Goal: Task Accomplishment & Management: Use online tool/utility

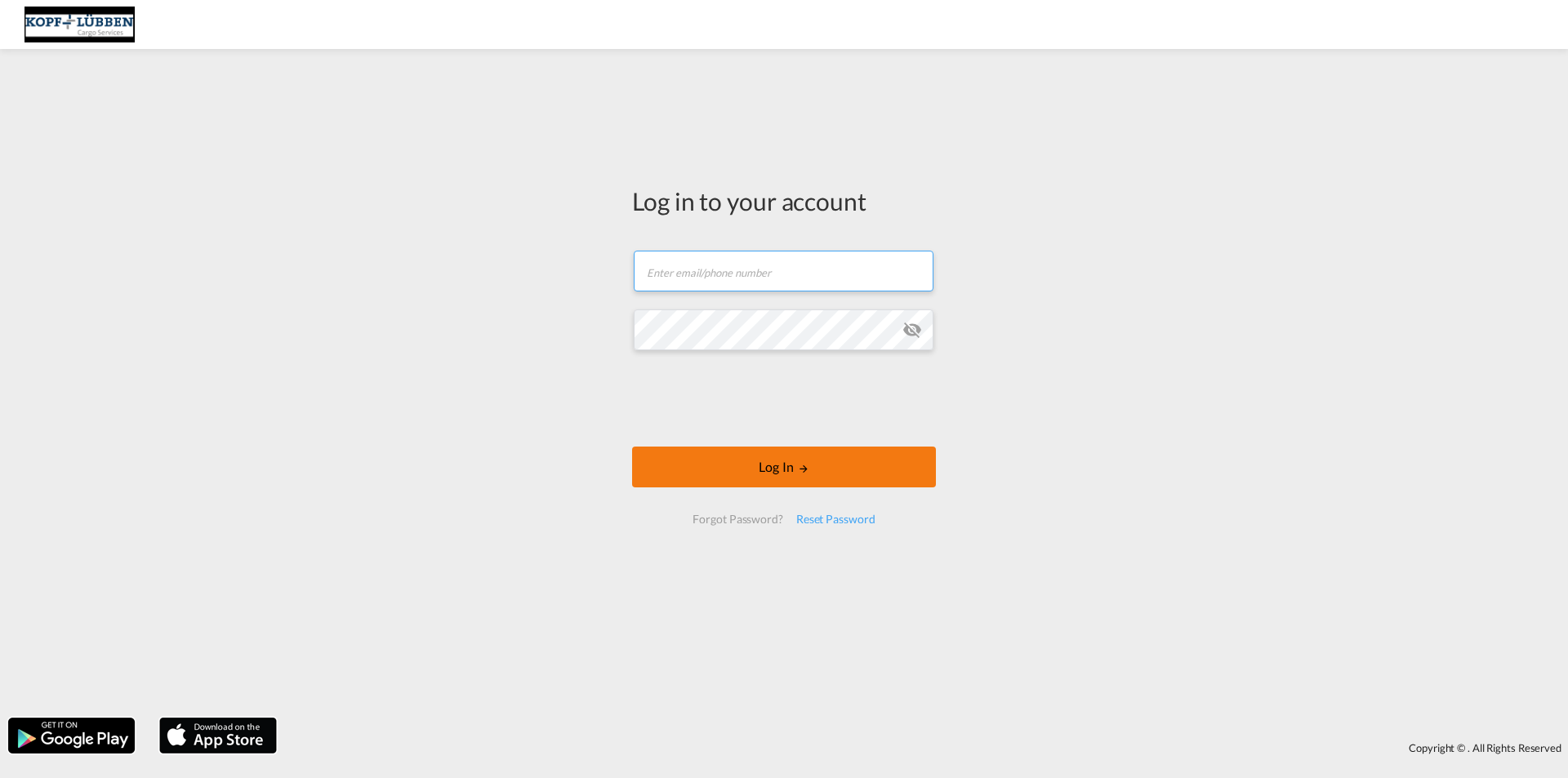
type input "[PERSON_NAME][EMAIL_ADDRESS][PERSON_NAME][DOMAIN_NAME]"
click at [778, 469] on button "Log In" at bounding box center [783, 466] width 304 height 41
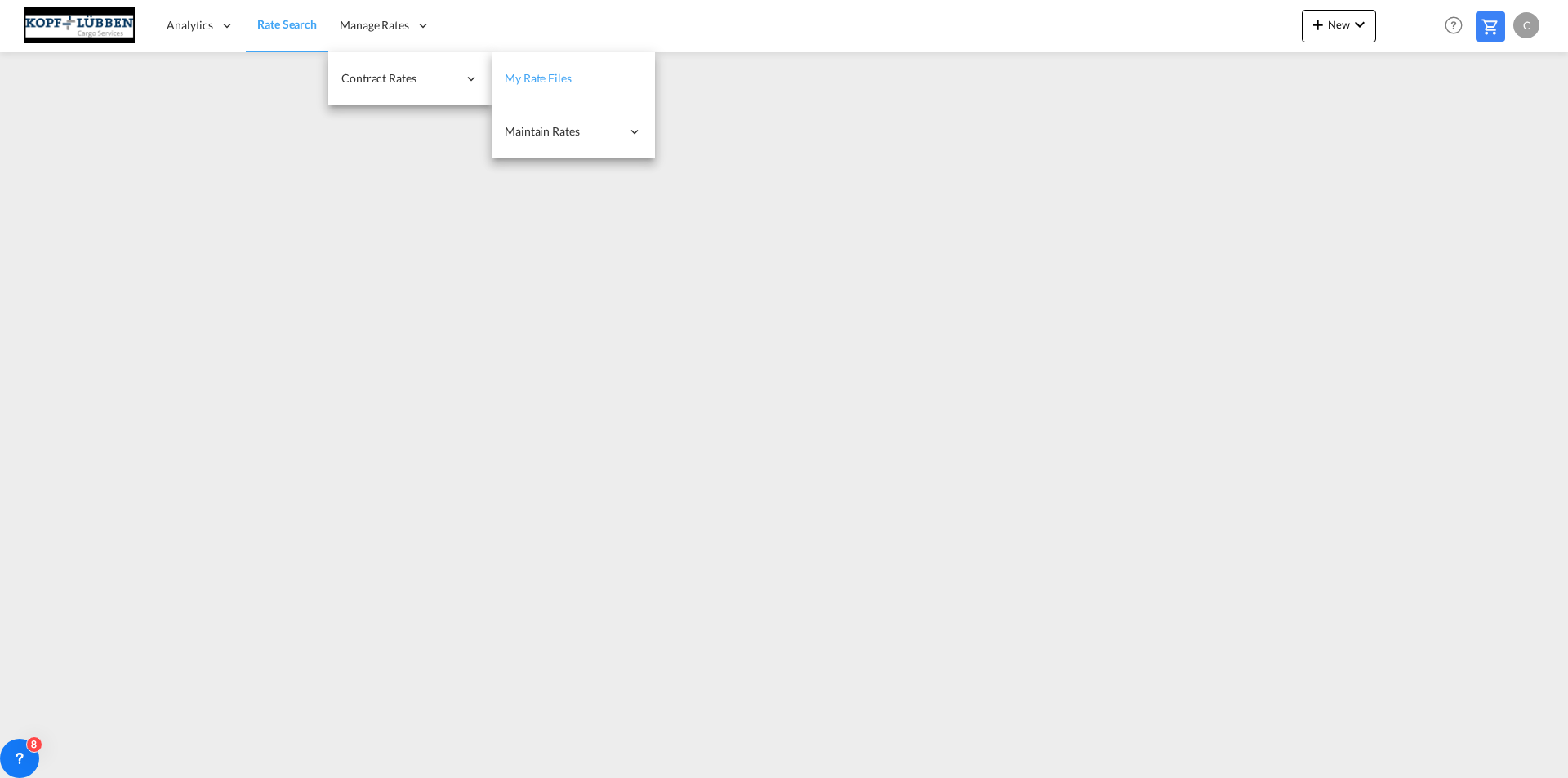
click at [550, 77] on span "My Rate Files" at bounding box center [537, 77] width 67 height 14
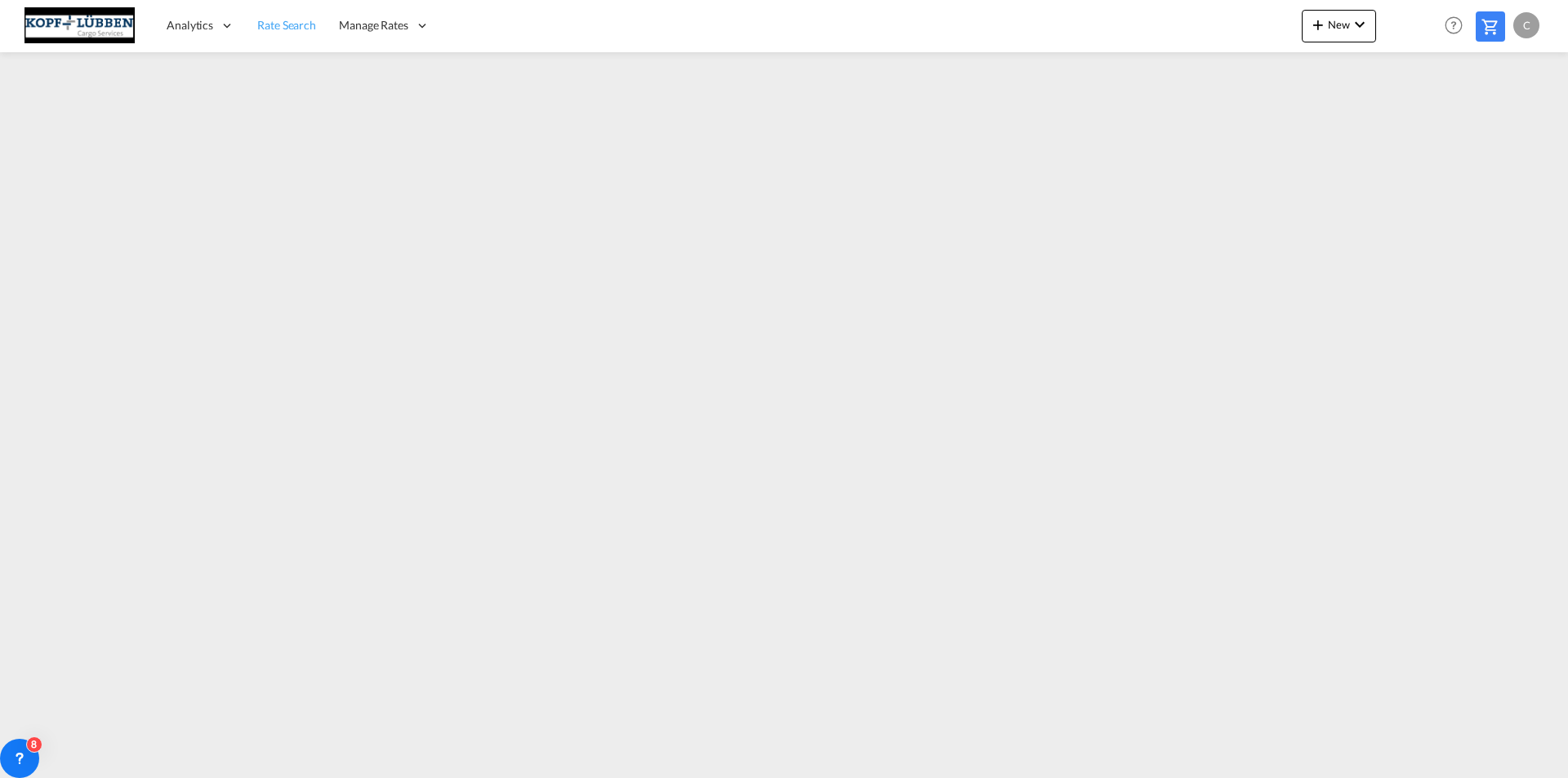
click at [280, 27] on span "Rate Search" at bounding box center [287, 25] width 59 height 14
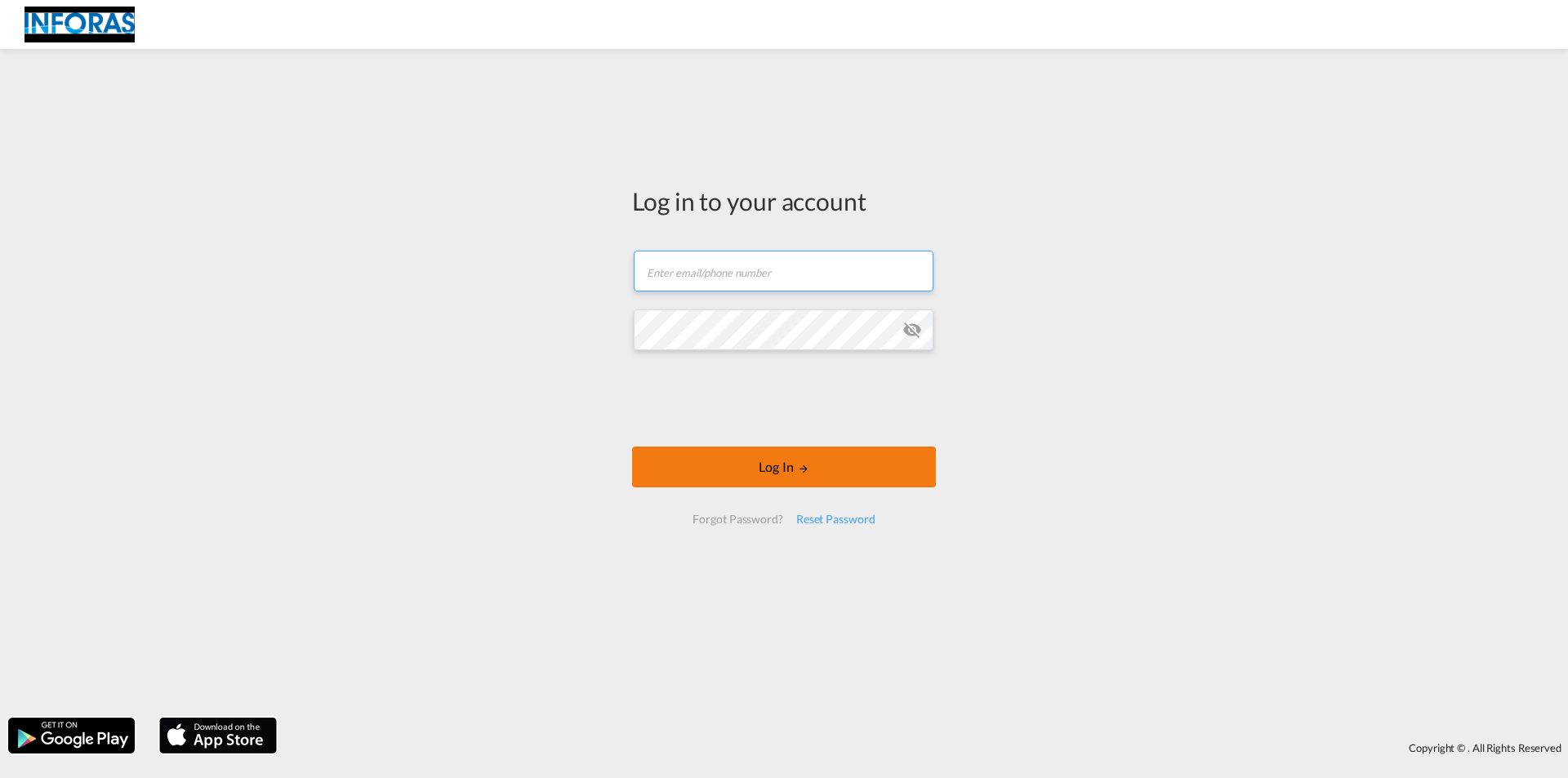
type input "[PERSON_NAME][EMAIL_ADDRESS][PERSON_NAME][DOMAIN_NAME]"
click at [763, 467] on button "Log In" at bounding box center [783, 466] width 304 height 41
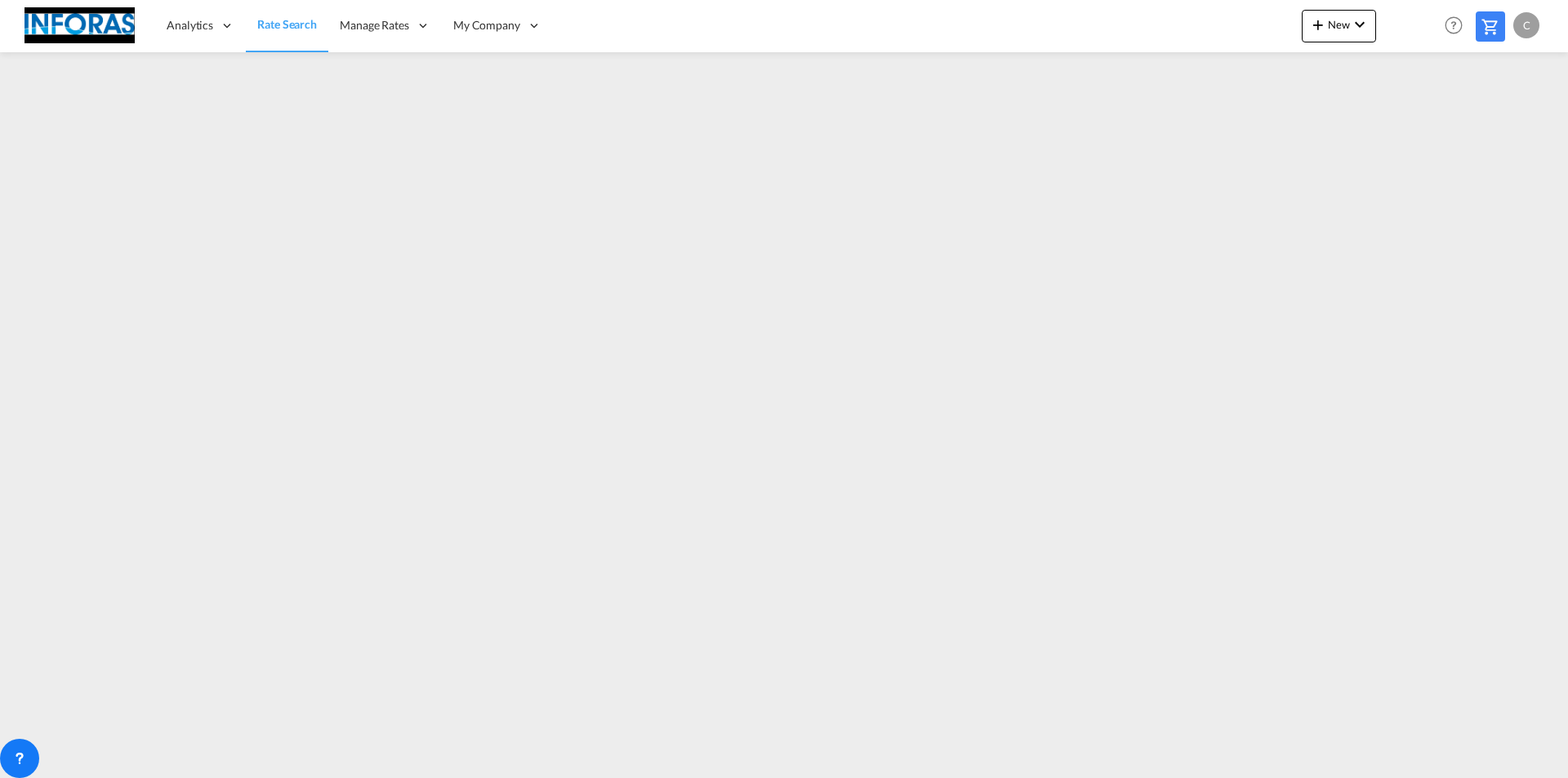
click at [306, 31] on span "Rate Search" at bounding box center [287, 24] width 60 height 14
click at [1527, 23] on div "C" at bounding box center [1526, 25] width 26 height 26
click at [1493, 133] on button "Logout" at bounding box center [1508, 125] width 106 height 33
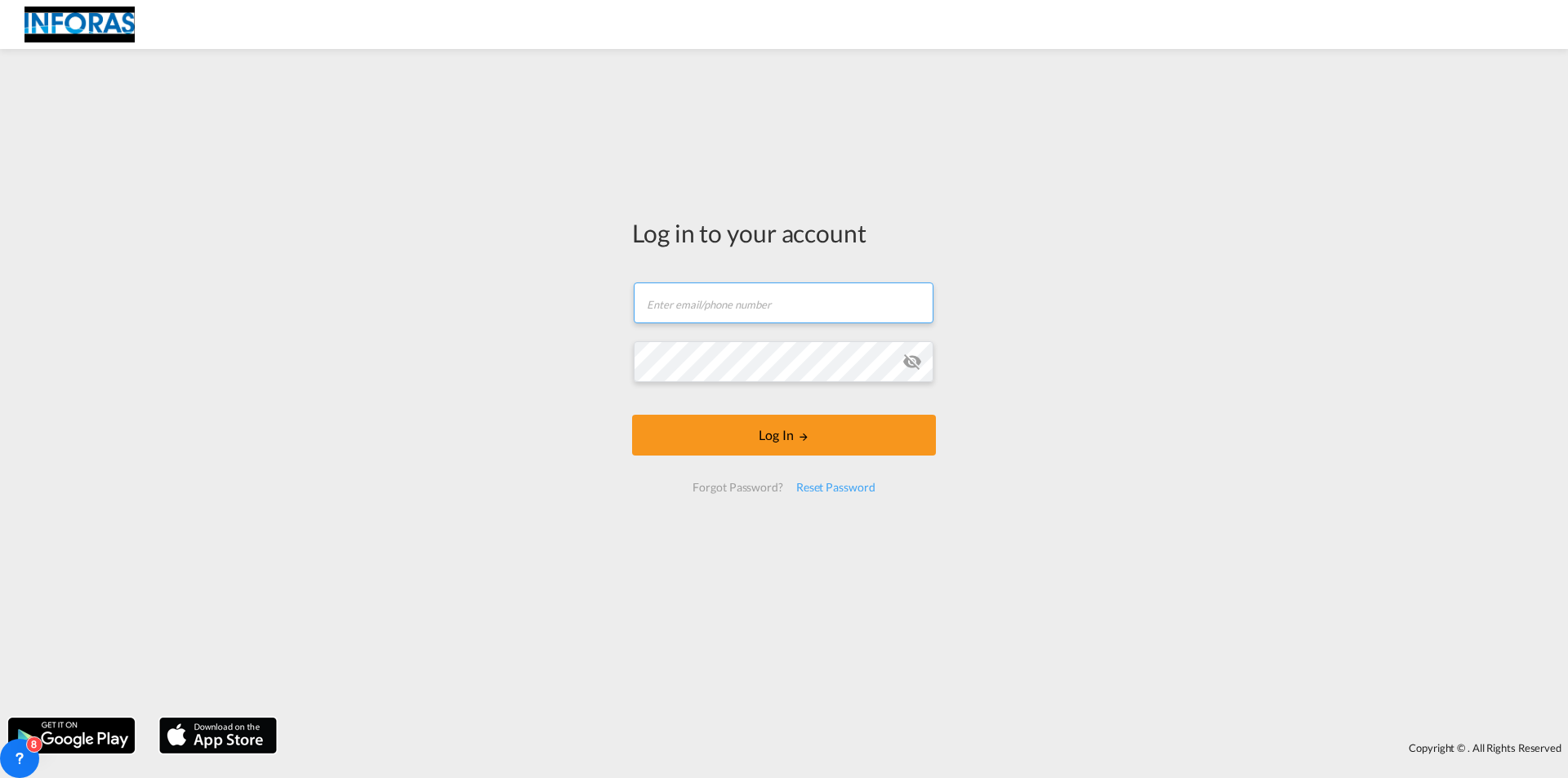
type input "c.bender@kopf-luebben.com"
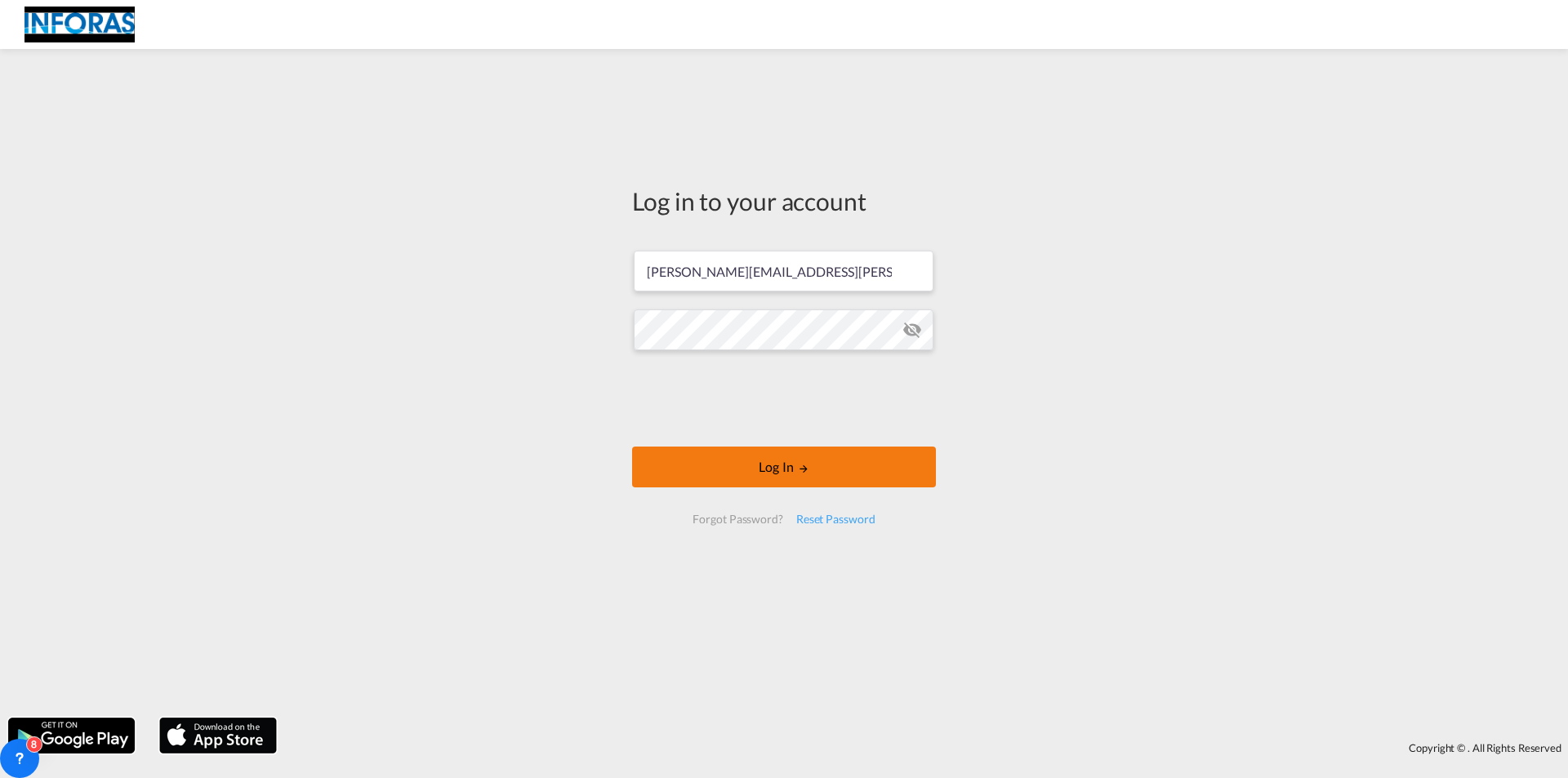
click at [762, 472] on button "Log In" at bounding box center [783, 466] width 304 height 41
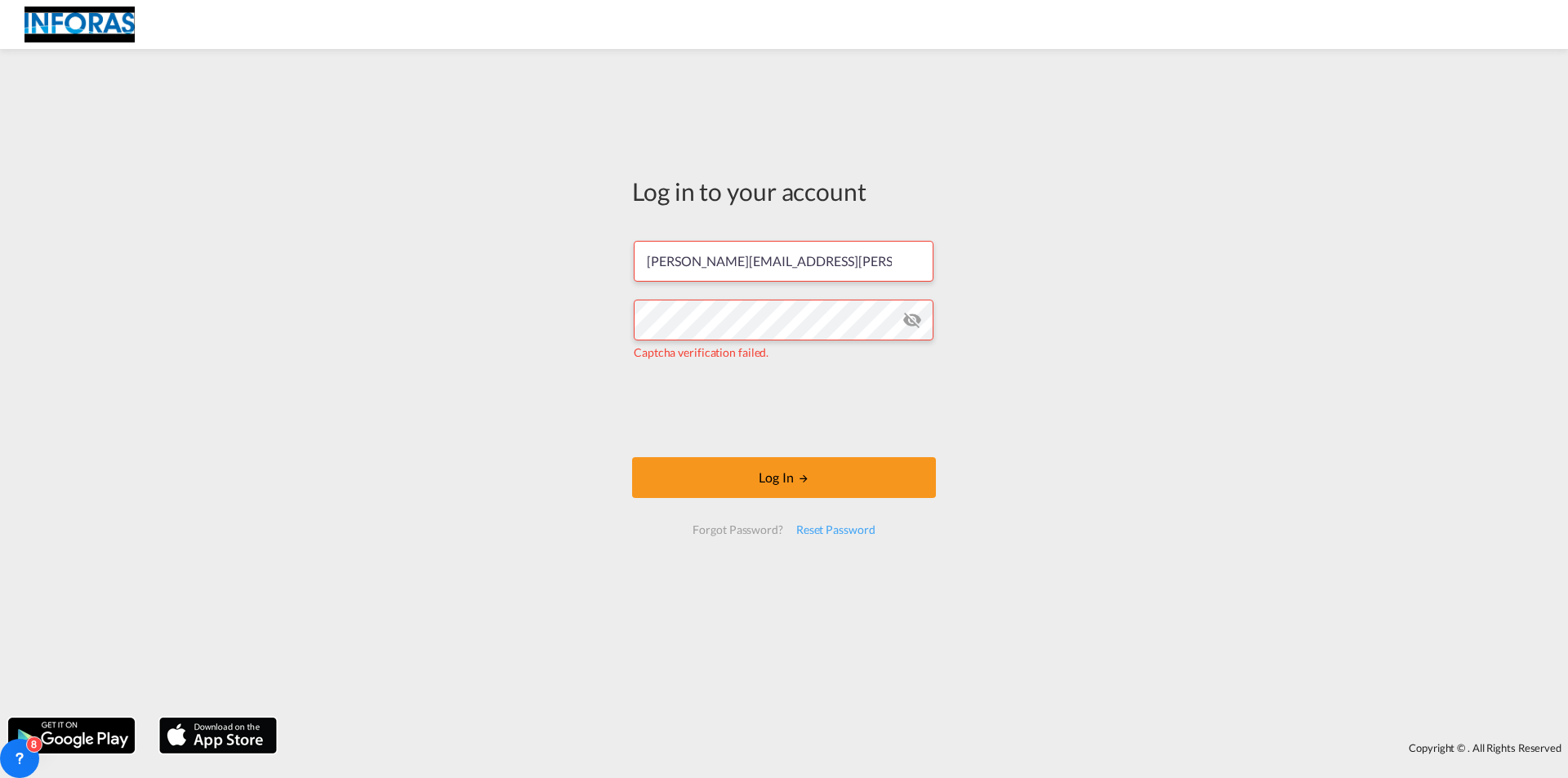
drag, startPoint x: 1559, startPoint y: 5, endPoint x: 423, endPoint y: 380, distance: 1196.3
click at [422, 382] on div "Log in to your account c.bender@kopf-luebben.com Captcha verification failed. L…" at bounding box center [784, 383] width 1568 height 652
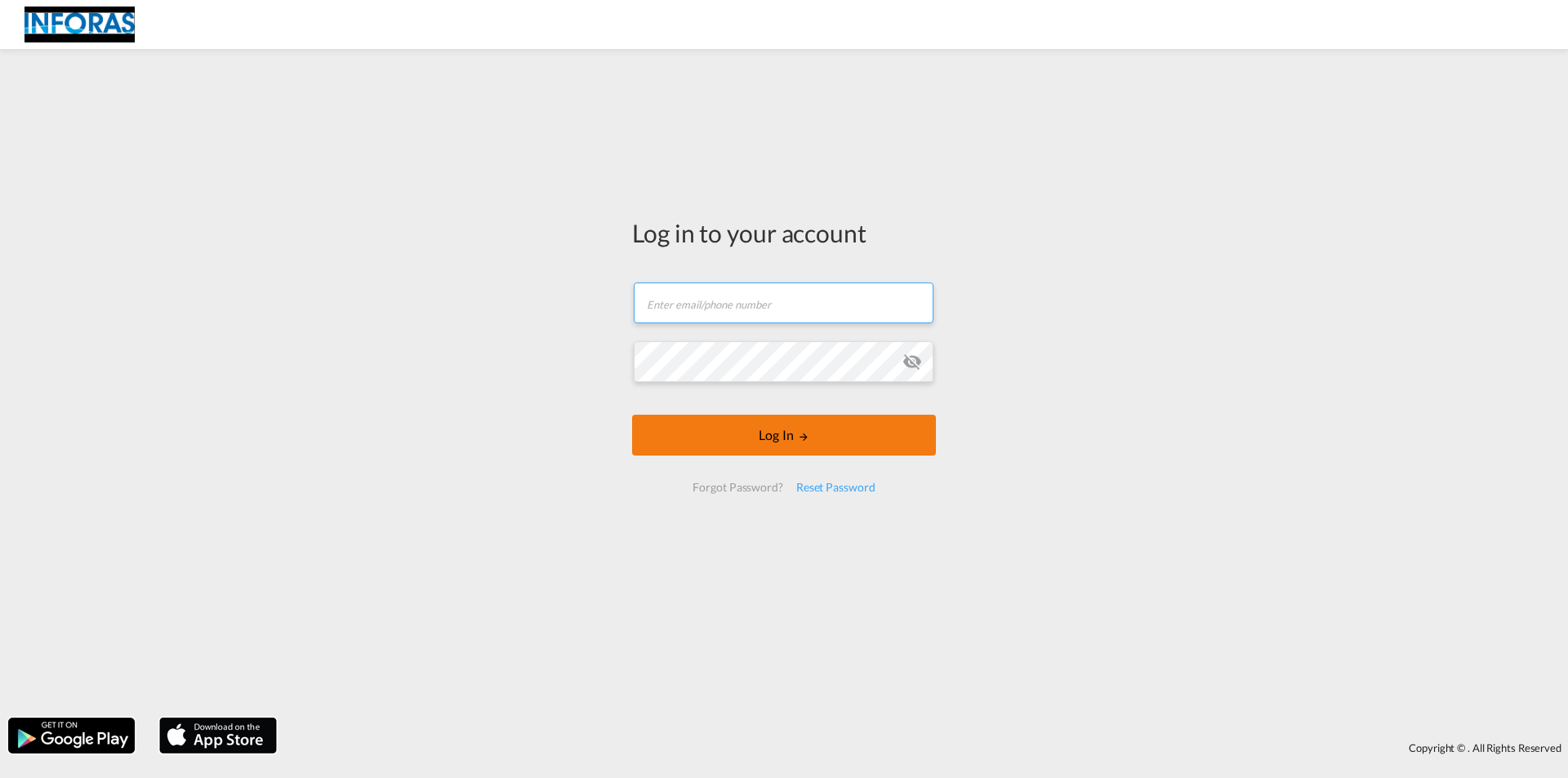
type input "[PERSON_NAME][EMAIL_ADDRESS][PERSON_NAME][DOMAIN_NAME]"
click at [775, 442] on button "Log In" at bounding box center [783, 434] width 304 height 41
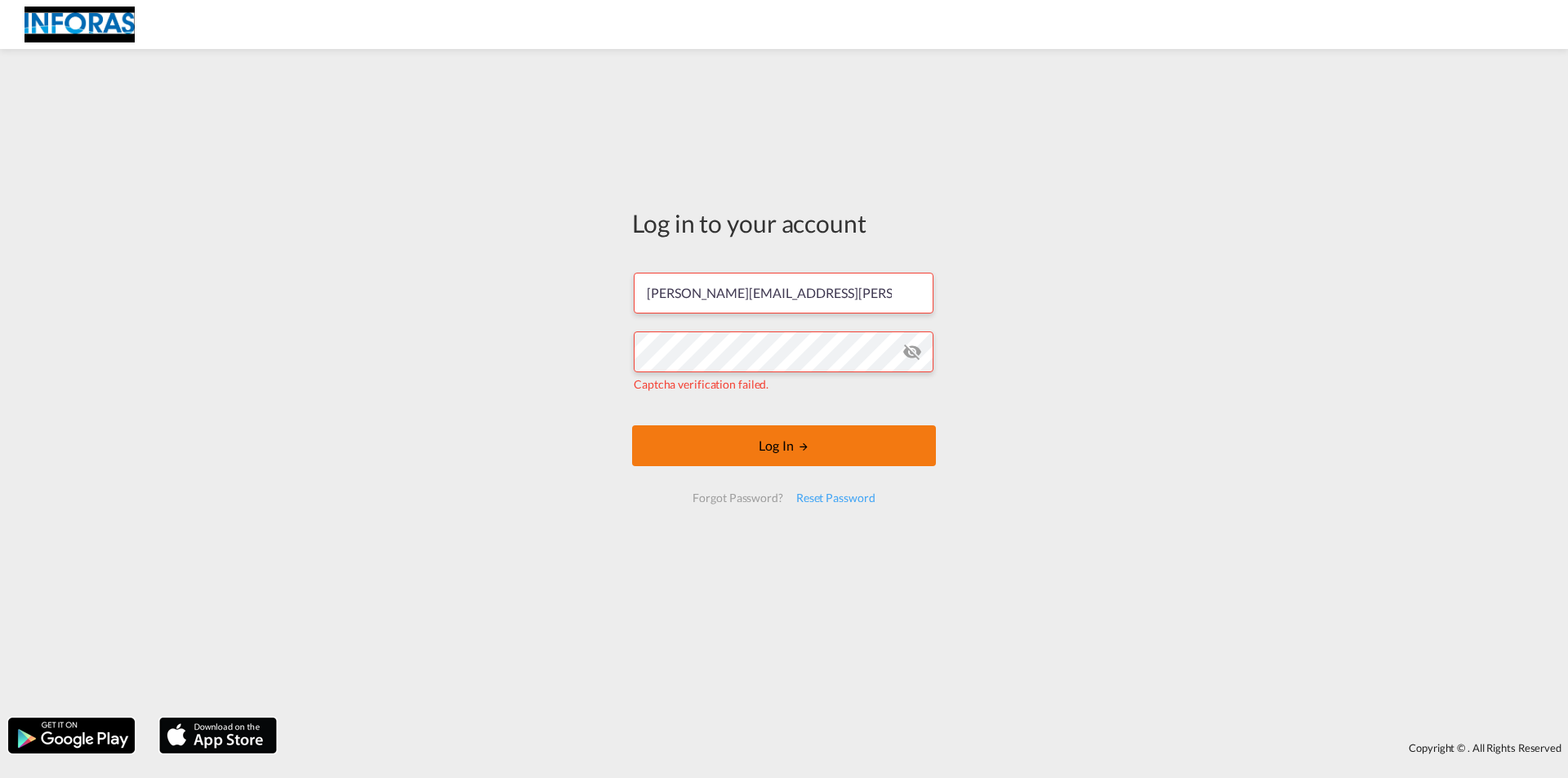
click at [779, 451] on button "Log In" at bounding box center [783, 445] width 304 height 41
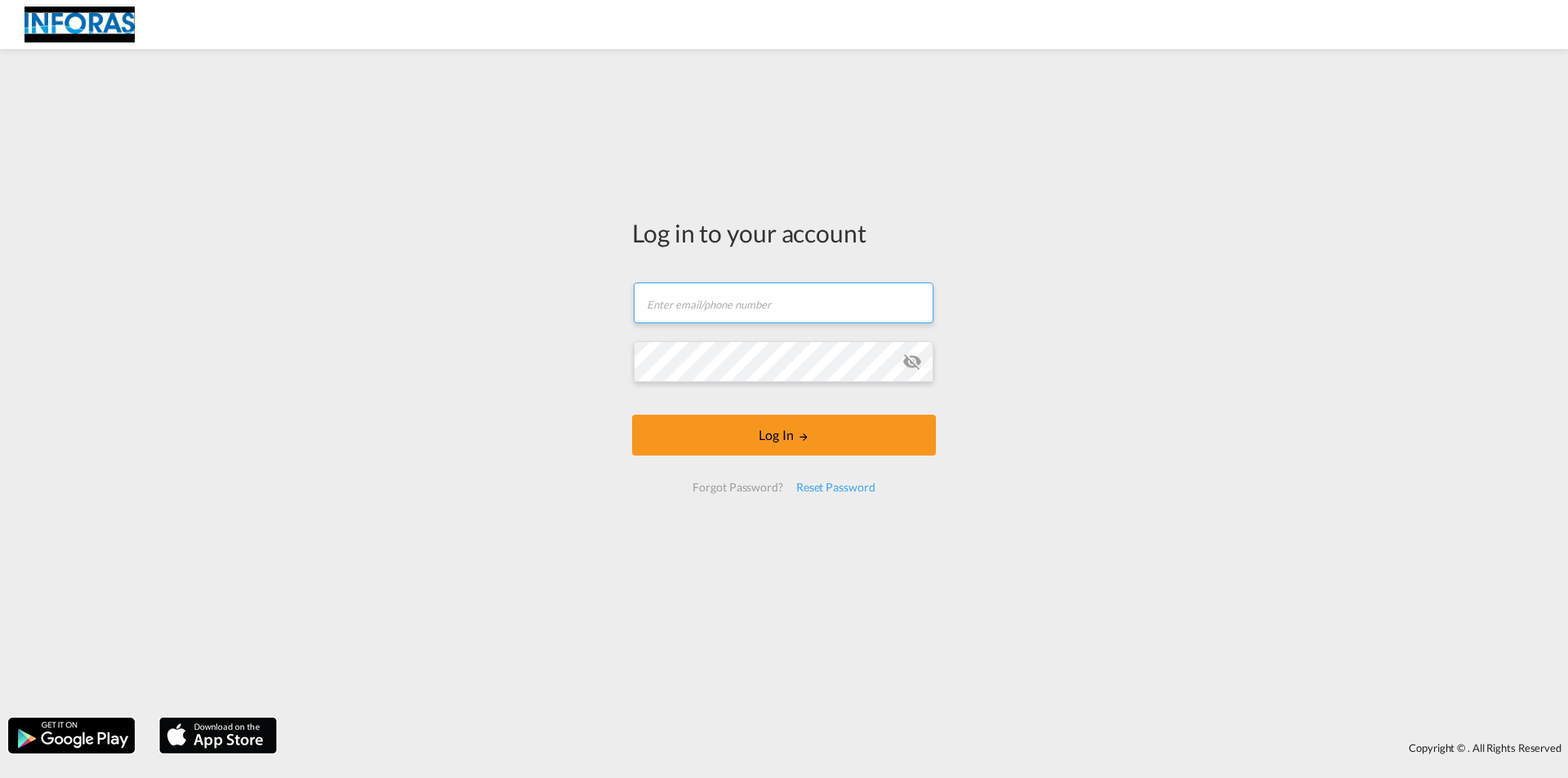
type input "[PERSON_NAME][EMAIL_ADDRESS][PERSON_NAME][DOMAIN_NAME]"
drag, startPoint x: 1413, startPoint y: 0, endPoint x: 478, endPoint y: 151, distance: 947.1
click at [479, 152] on div "Log in to your account [PERSON_NAME][EMAIL_ADDRESS][PERSON_NAME][DOMAIN_NAME] E…" at bounding box center [784, 383] width 1568 height 652
